Goal: Use online tool/utility: Utilize a website feature to perform a specific function

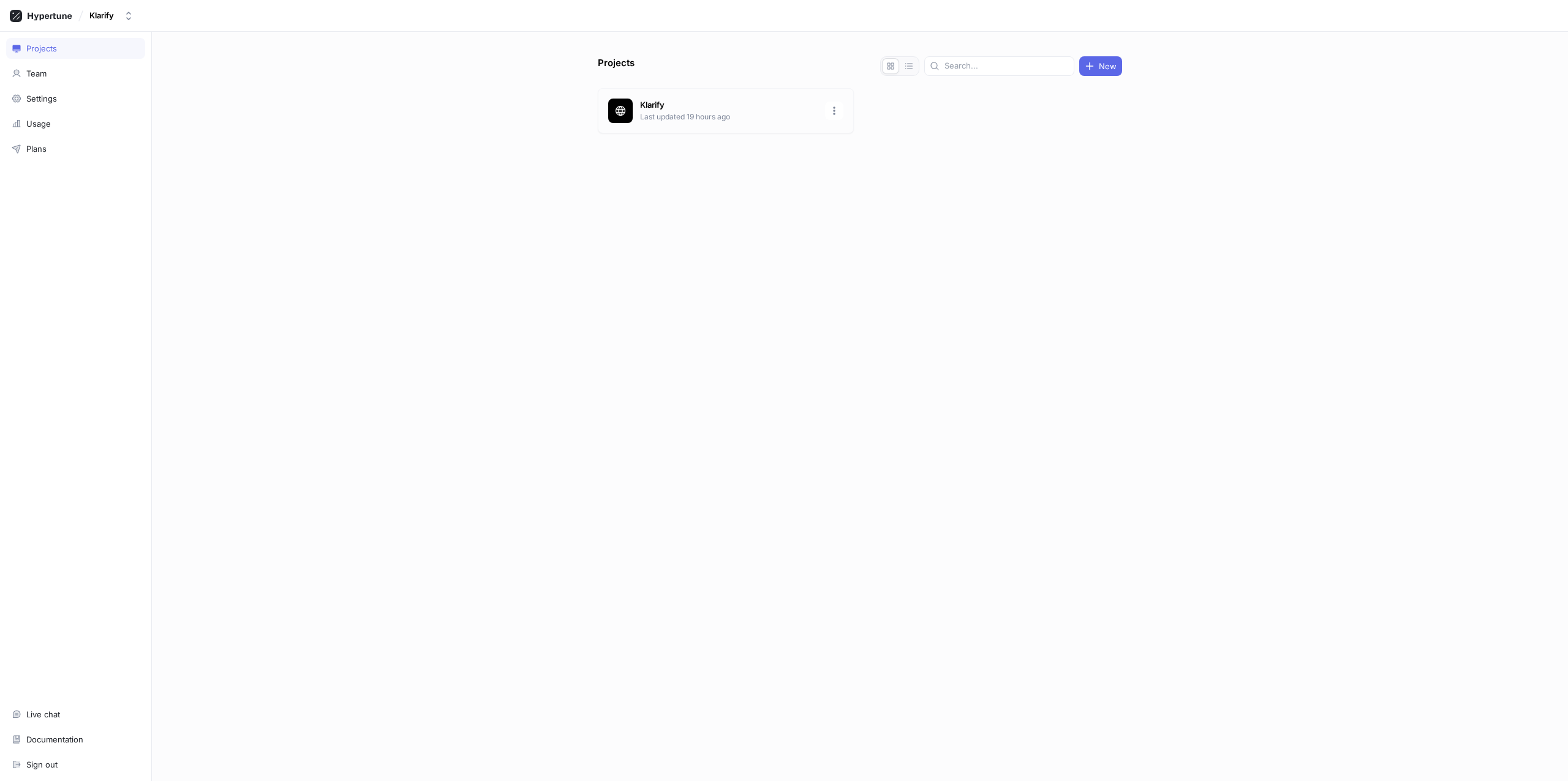
click at [688, 121] on p "Last updated 19 hours ago" at bounding box center [729, 117] width 178 height 11
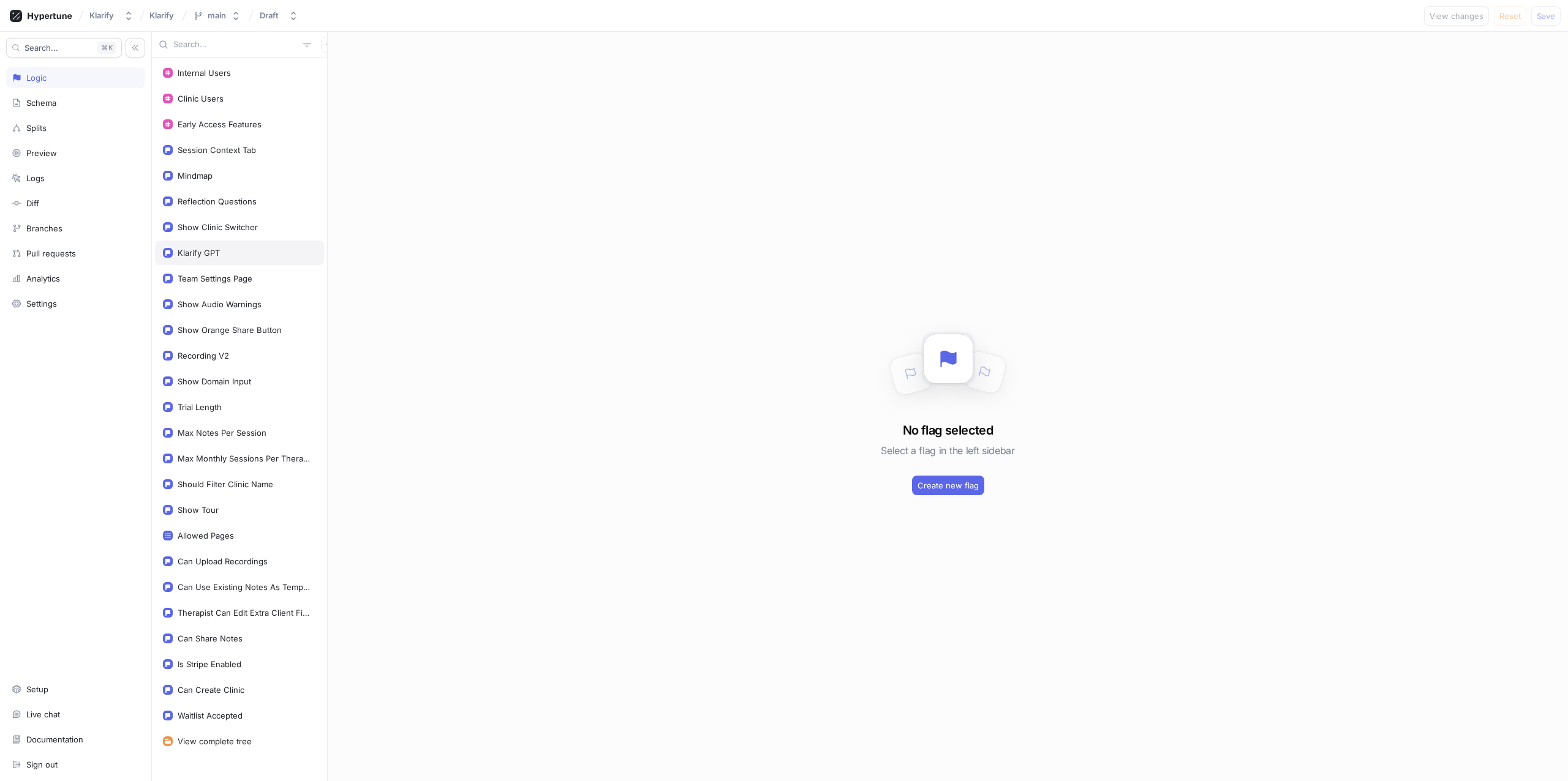
click at [205, 257] on div "Klarify GPT" at bounding box center [199, 252] width 42 height 10
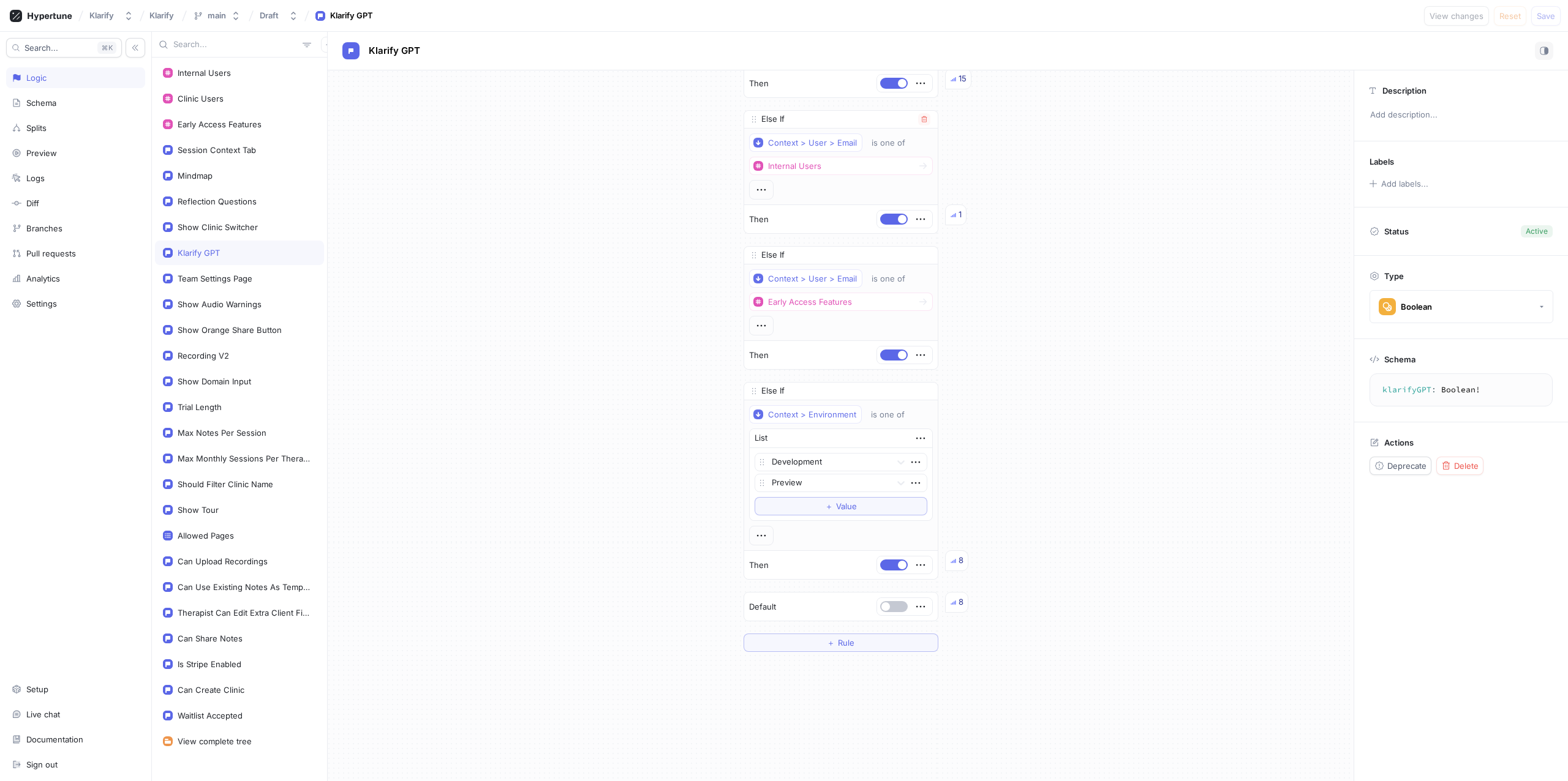
scroll to position [3480, 0]
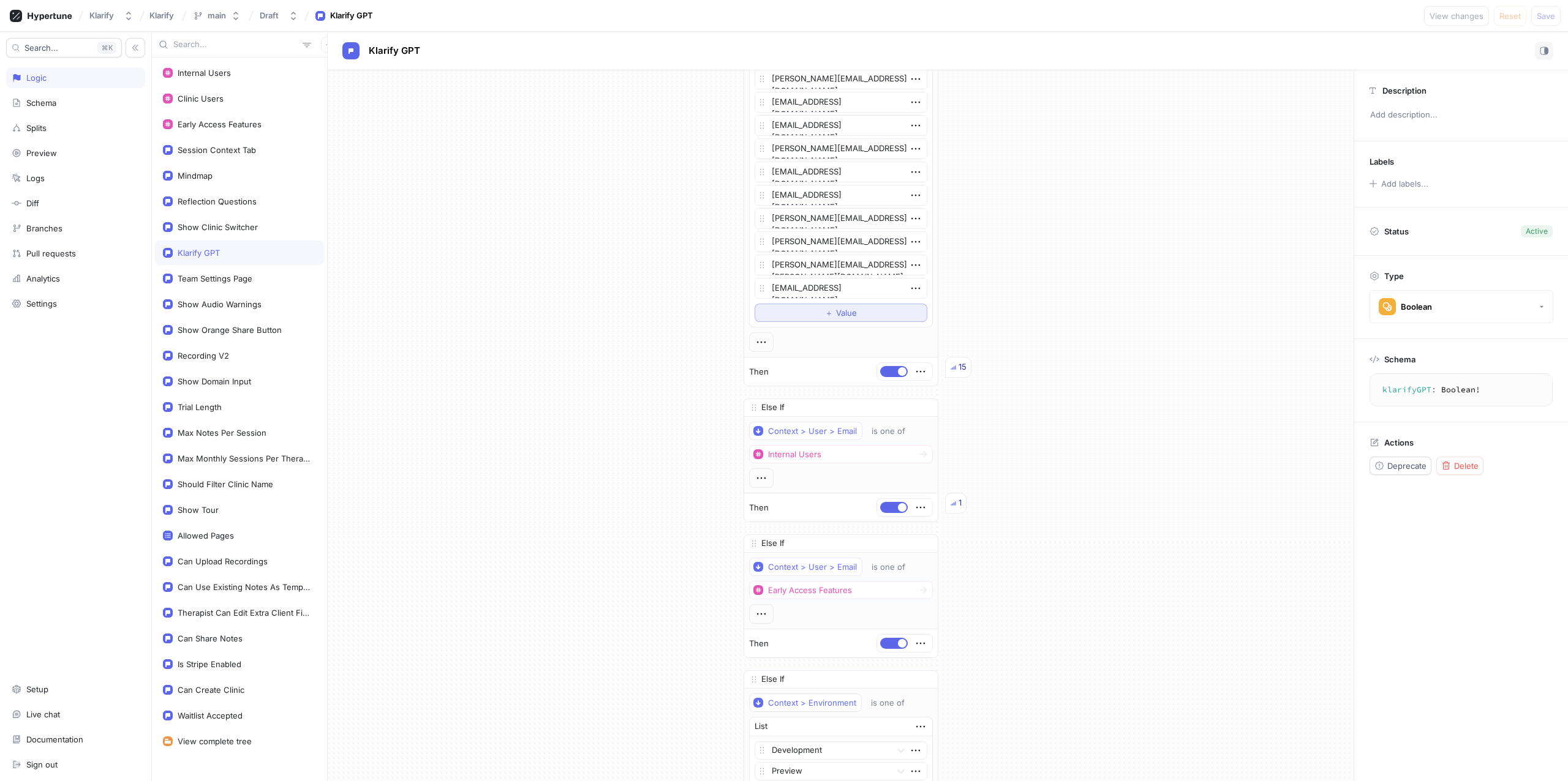
click at [813, 310] on button "＋ Value" at bounding box center [841, 312] width 173 height 19
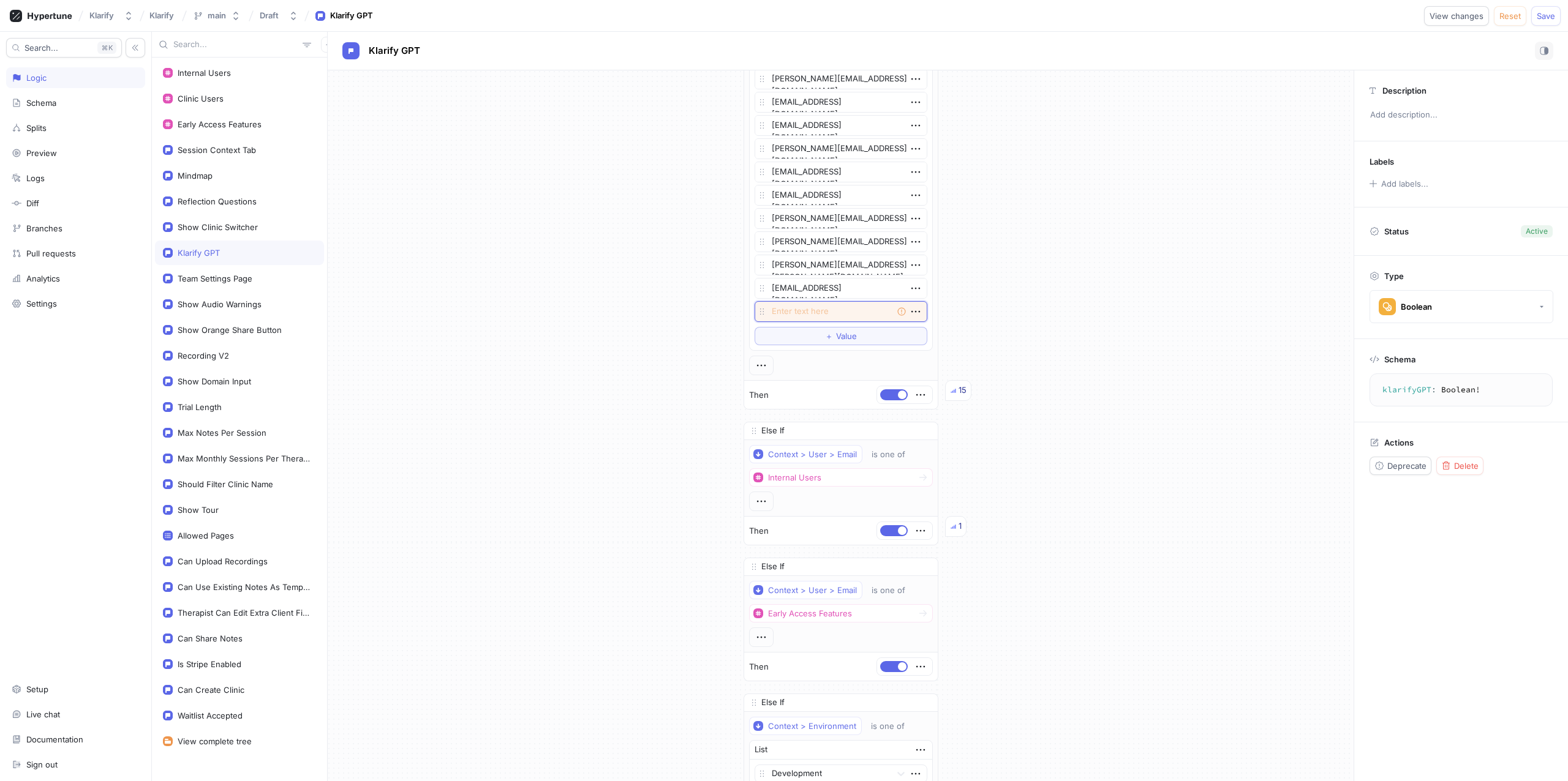
paste textarea "[PERSON_NAME][EMAIL_ADDRESS][DOMAIN_NAME]"
type textarea "x"
type textarea "[PERSON_NAME][EMAIL_ADDRESS][DOMAIN_NAME]"
click at [1548, 18] on span "Save" at bounding box center [1546, 16] width 19 height 7
type textarea "x"
